Goal: Task Accomplishment & Management: Use online tool/utility

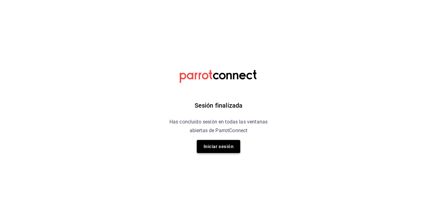
click at [222, 149] on button "Iniciar sesión" at bounding box center [218, 146] width 43 height 13
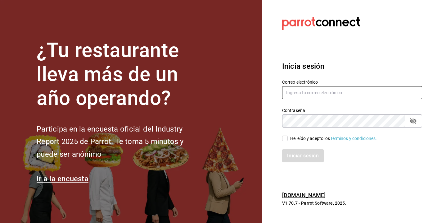
type input "[EMAIL_ADDRESS][DOMAIN_NAME]"
click at [287, 139] on input "He leído y acepto los Términos y condiciones." at bounding box center [285, 138] width 6 height 6
checkbox input "true"
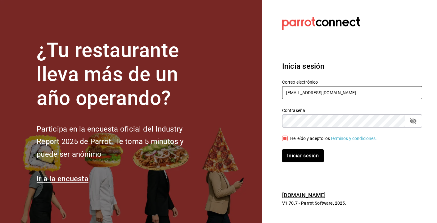
click at [302, 92] on input "[EMAIL_ADDRESS][DOMAIN_NAME]" at bounding box center [352, 92] width 140 height 13
type input "[EMAIL_ADDRESS][DOMAIN_NAME]"
click at [295, 156] on button "Iniciar sesión" at bounding box center [303, 155] width 42 height 13
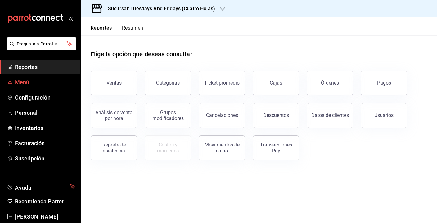
click at [31, 82] on span "Menú" at bounding box center [45, 82] width 61 height 8
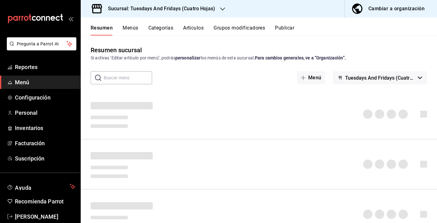
click at [122, 77] on input "text" at bounding box center [128, 77] width 48 height 12
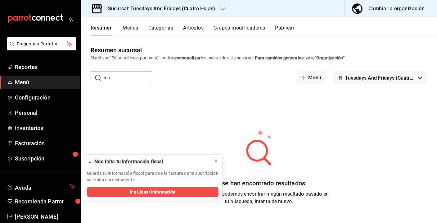
type input "m"
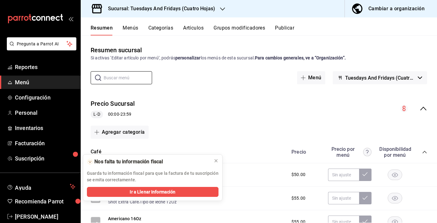
click at [196, 29] on button "Artículos" at bounding box center [193, 30] width 21 height 11
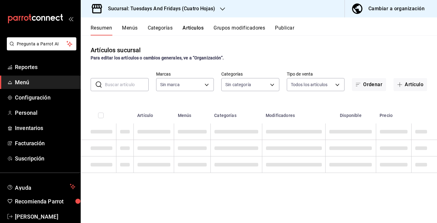
click at [123, 82] on input "text" at bounding box center [127, 84] width 44 height 12
type input "94ab1975-d436-4612-bef9-0d2b9a49df69"
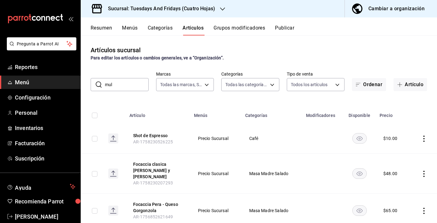
type input "mult"
type input "7353fac5-d84e-4f05-8fd4-248e2c822b72,72a443f3-f6f4-421c-a5bd-1e4cc3a67533,6826f…"
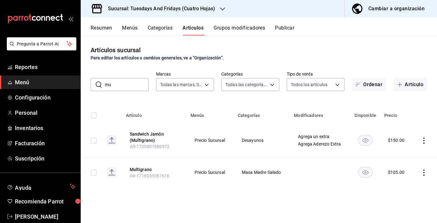
type input "m"
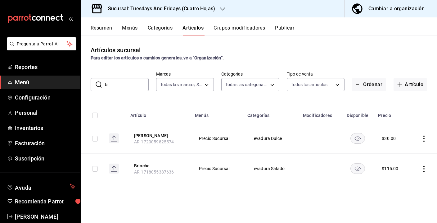
type input "b"
